Goal: Task Accomplishment & Management: Manage account settings

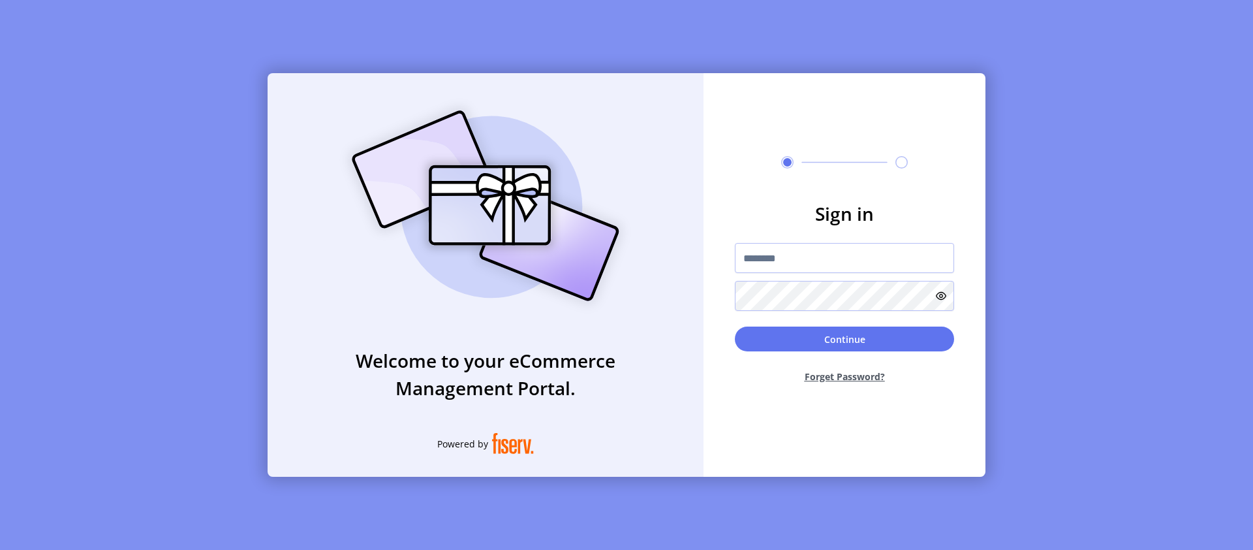
click at [845, 258] on input "text" at bounding box center [844, 258] width 219 height 30
type input "**********"
click at [845, 339] on button "Continue" at bounding box center [844, 338] width 219 height 25
